Goal: Information Seeking & Learning: Learn about a topic

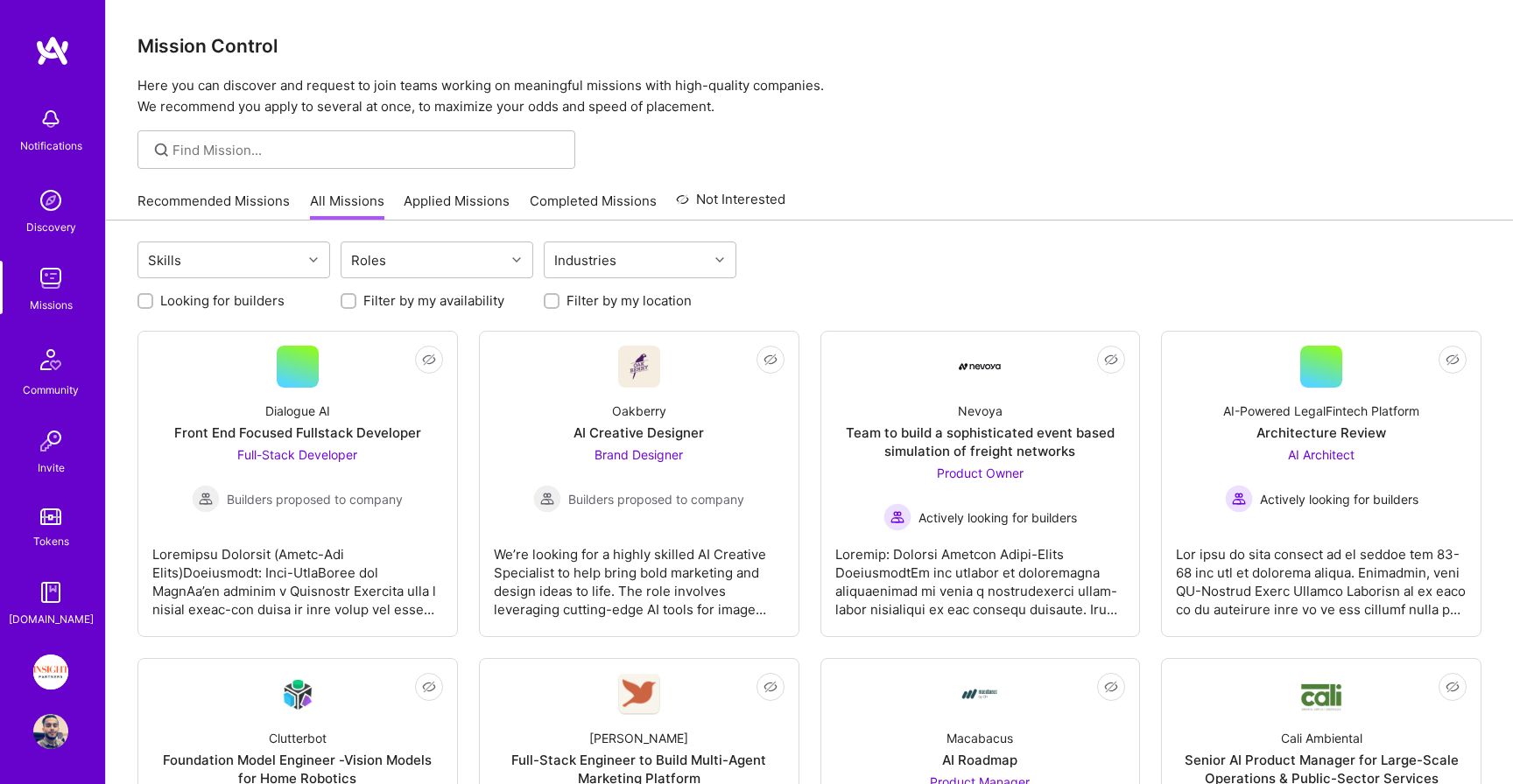
click at [254, 206] on link "Recommended Missions" at bounding box center [213, 206] width 152 height 29
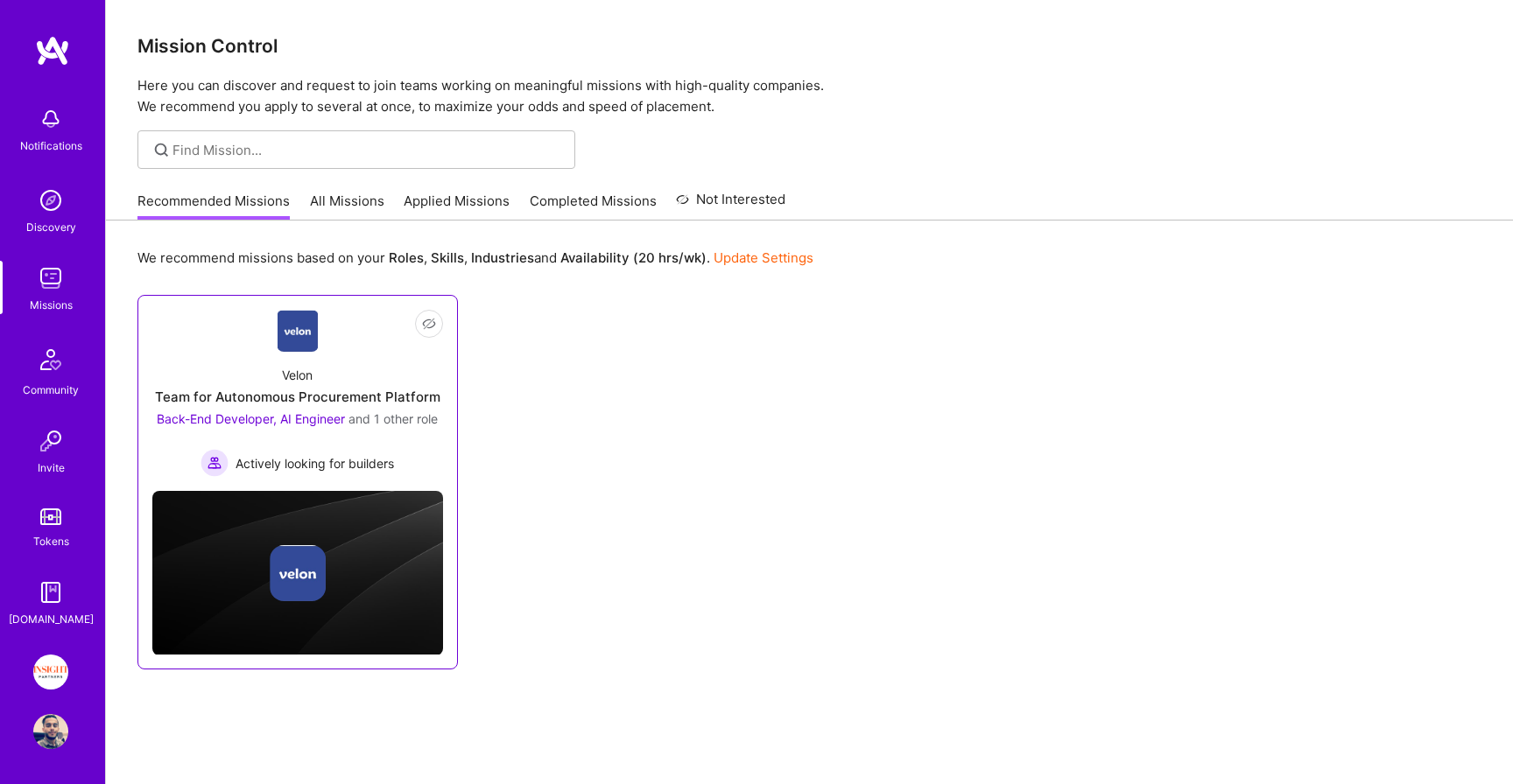
click at [370, 375] on div "Velon Team for Autonomous Procurement Platform Back-End Developer, AI Engineer …" at bounding box center [297, 414] width 290 height 125
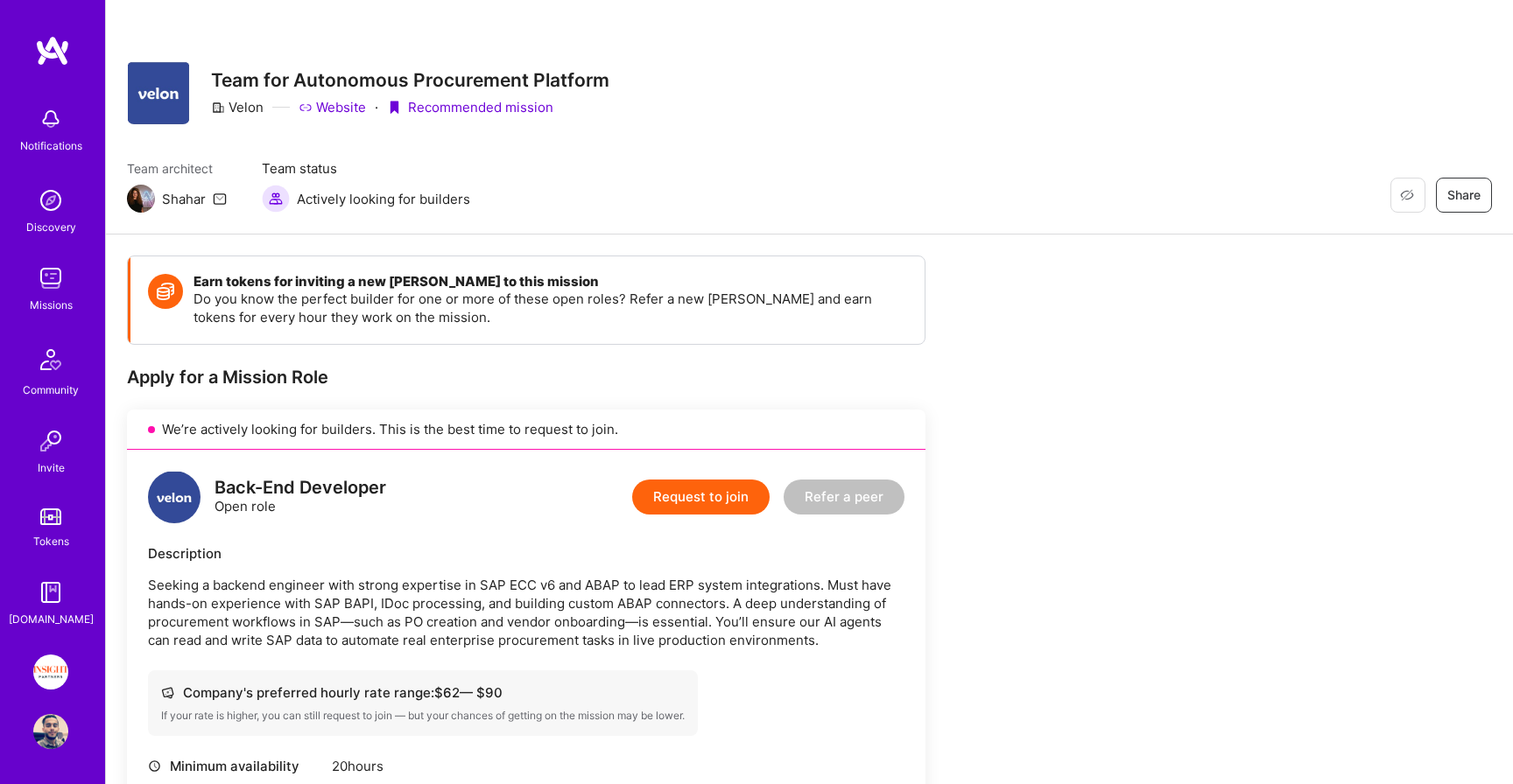
click at [53, 290] on img at bounding box center [50, 278] width 35 height 35
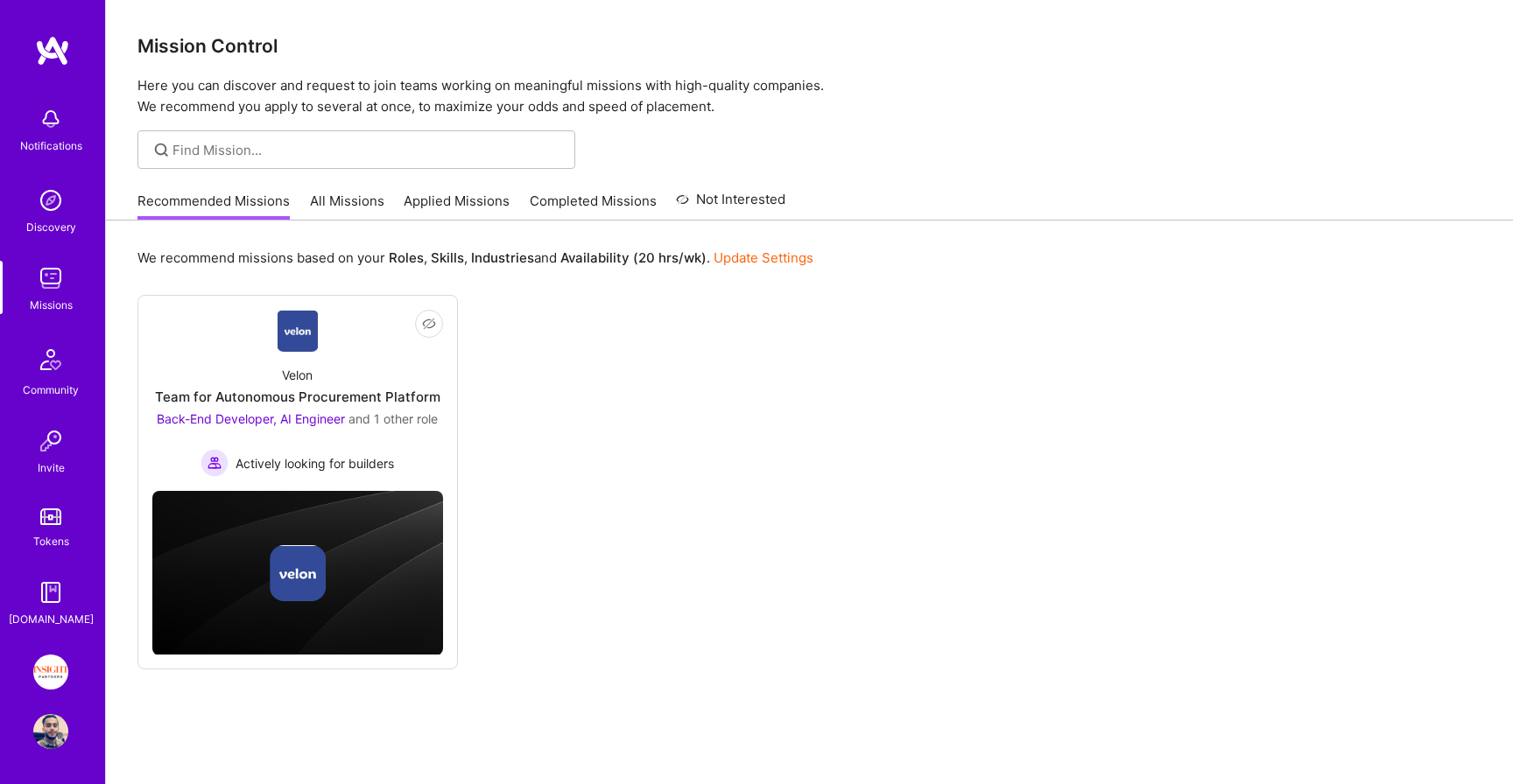
click at [330, 194] on link "All Missions" at bounding box center [347, 206] width 75 height 29
